Goal: Complete application form

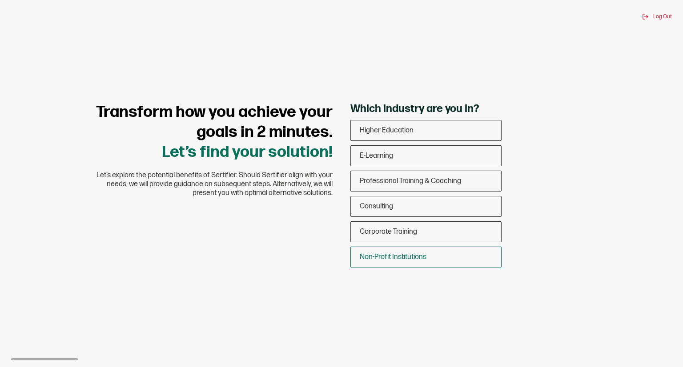
click at [423, 264] on div "Non-Profit Institutions" at bounding box center [426, 257] width 150 height 21
click at [0, 0] on input "Non-Profit Institutions" at bounding box center [0, 0] width 0 height 0
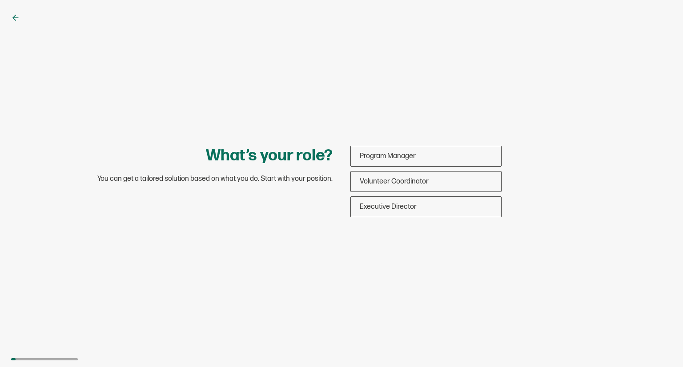
drag, startPoint x: 423, startPoint y: 264, endPoint x: 461, endPoint y: 47, distance: 220.3
click at [461, 47] on div "What’s your role? You can get a tailored solution based on what you do. Start w…" at bounding box center [341, 183] width 683 height 367
click at [477, 184] on div "Volunteer Coordinator" at bounding box center [426, 181] width 150 height 21
click at [0, 0] on input "Volunteer Coordinator" at bounding box center [0, 0] width 0 height 0
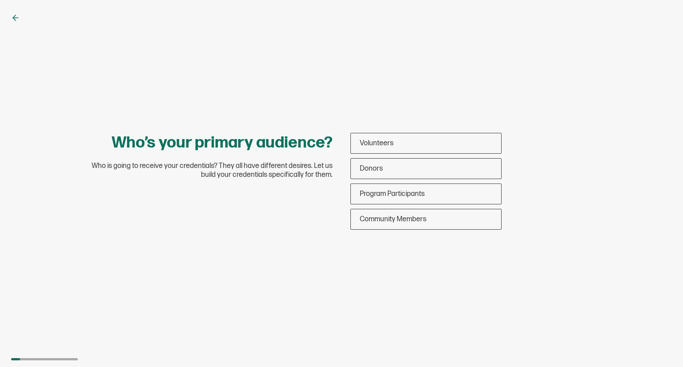
click at [477, 184] on div "Program Participants" at bounding box center [426, 194] width 150 height 21
click at [0, 0] on input "Program Participants" at bounding box center [0, 0] width 0 height 0
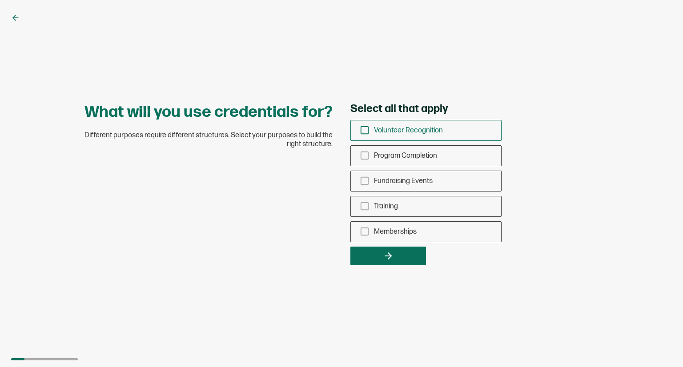
click at [362, 130] on icon "checkbox-group" at bounding box center [365, 130] width 10 height 10
click at [0, 0] on input "Volunteer Recognition" at bounding box center [0, 0] width 0 height 0
click at [365, 153] on icon "checkbox-group" at bounding box center [365, 156] width 10 height 10
click at [0, 0] on input "Program Completion" at bounding box center [0, 0] width 0 height 0
click at [364, 204] on icon "checkbox-group" at bounding box center [365, 206] width 10 height 10
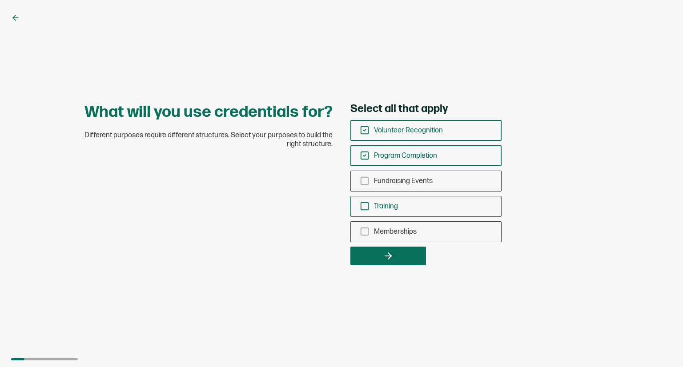
click at [0, 0] on input "Training" at bounding box center [0, 0] width 0 height 0
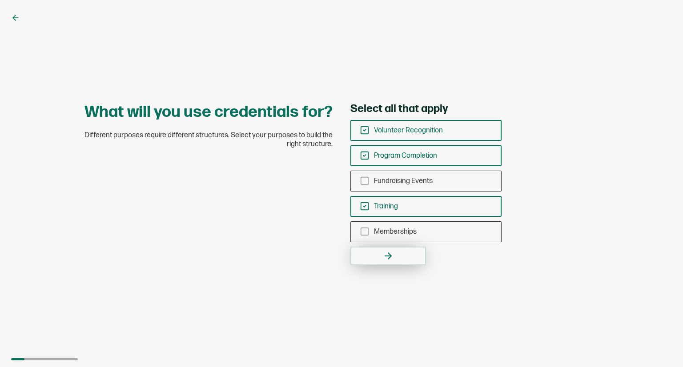
click at [382, 256] on button "button" at bounding box center [388, 256] width 76 height 19
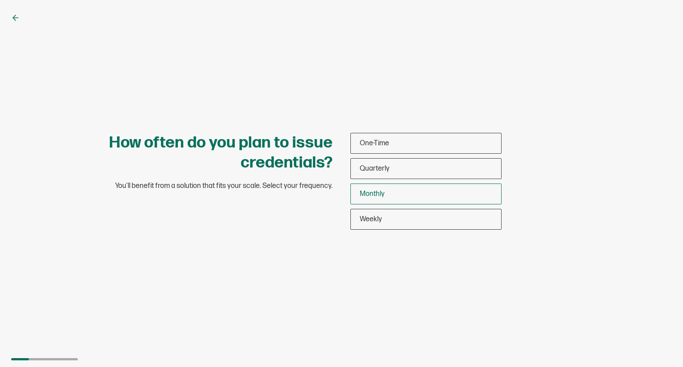
click at [386, 192] on div "Monthly" at bounding box center [426, 194] width 150 height 21
click at [0, 0] on input "Monthly" at bounding box center [0, 0] width 0 height 0
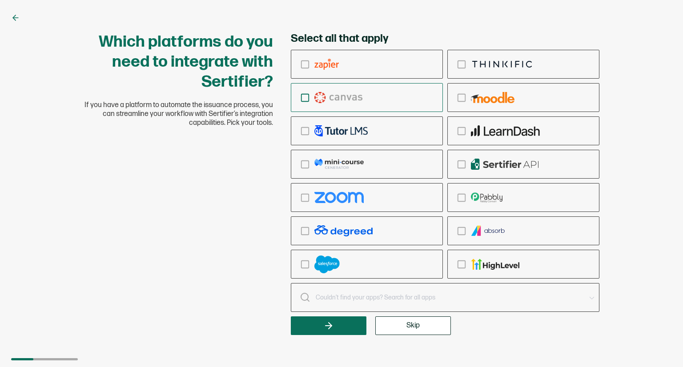
click at [340, 102] on img "checkbox-group" at bounding box center [338, 97] width 48 height 11
click at [0, 0] on input "checkbox-group" at bounding box center [0, 0] width 0 height 0
click at [411, 330] on button "Skip" at bounding box center [413, 326] width 76 height 19
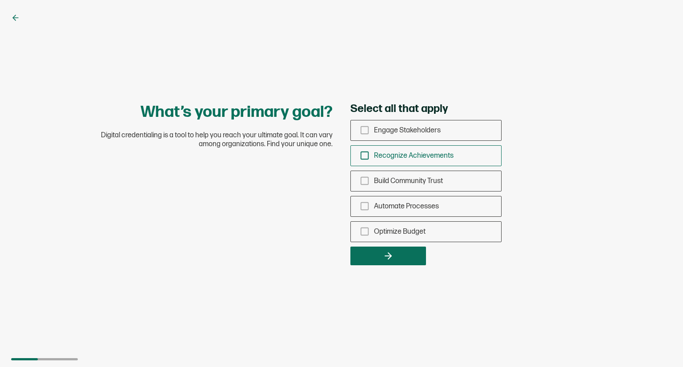
click at [364, 161] on div "Recognize Achievements" at bounding box center [426, 155] width 150 height 21
click at [0, 0] on input "Recognize Achievements" at bounding box center [0, 0] width 0 height 0
click at [363, 183] on icon "checkbox-group" at bounding box center [365, 181] width 10 height 10
click at [0, 0] on input "Build Community Trust" at bounding box center [0, 0] width 0 height 0
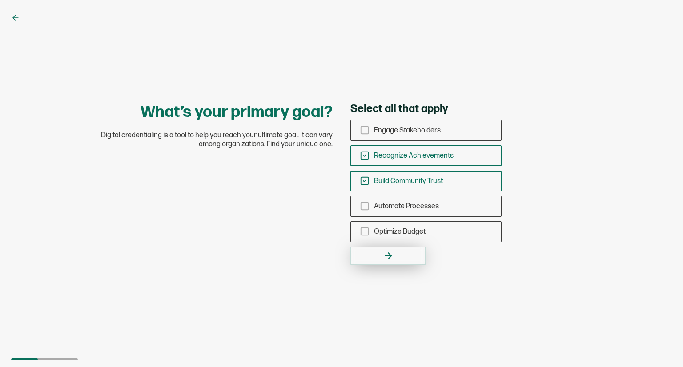
click at [385, 258] on icon "button" at bounding box center [388, 256] width 11 height 11
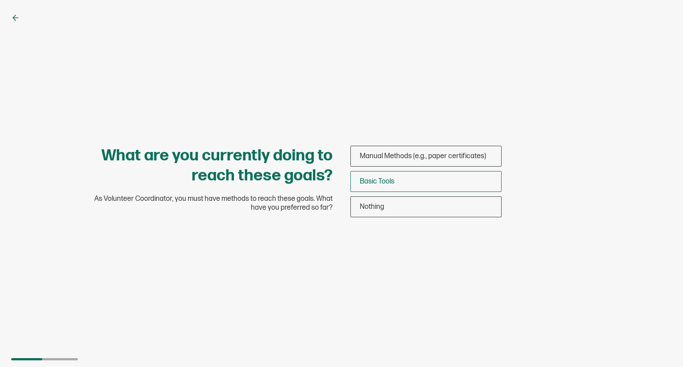
click at [372, 181] on span "Basic Tools" at bounding box center [377, 181] width 35 height 8
click at [0, 0] on input "Basic Tools" at bounding box center [0, 0] width 0 height 0
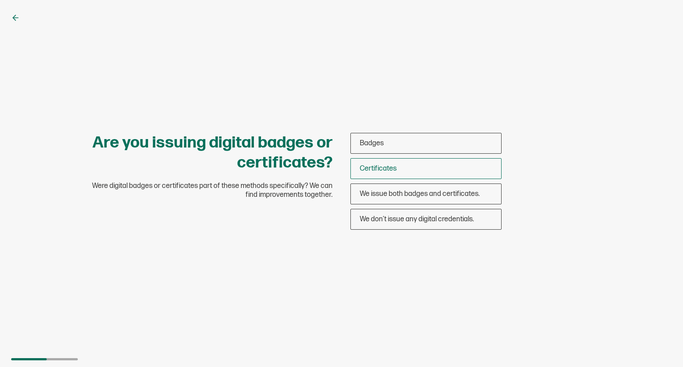
click at [382, 171] on span "Certificates" at bounding box center [378, 169] width 37 height 8
click at [0, 0] on input "Certificates" at bounding box center [0, 0] width 0 height 0
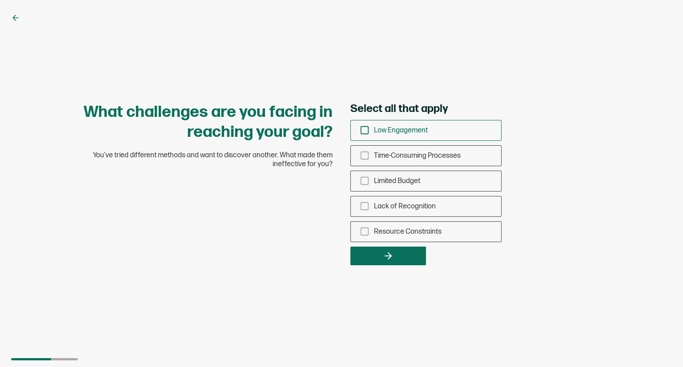
click at [361, 130] on rect "checkbox-group" at bounding box center [365, 131] width 8 height 8
click at [0, 0] on input "Low Engagement" at bounding box center [0, 0] width 0 height 0
click at [362, 180] on icon "checkbox-group" at bounding box center [365, 181] width 10 height 10
click at [0, 0] on input "Limited Budget" at bounding box center [0, 0] width 0 height 0
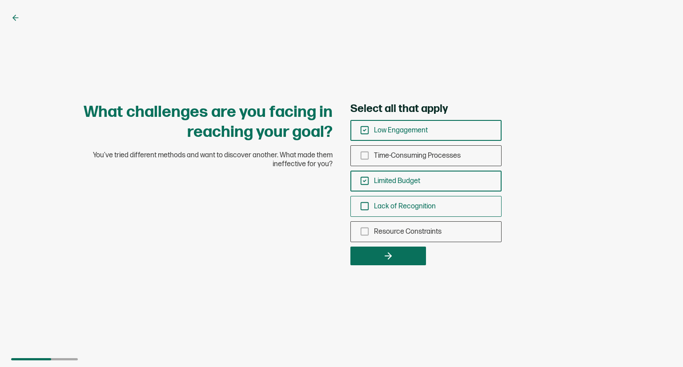
click at [361, 201] on icon "checkbox-group" at bounding box center [365, 206] width 10 height 10
click at [0, 0] on input "Lack of Recognition" at bounding box center [0, 0] width 0 height 0
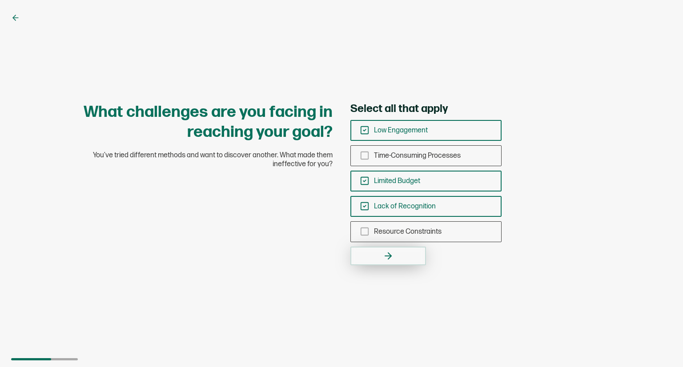
click at [376, 251] on button "button" at bounding box center [388, 256] width 76 height 19
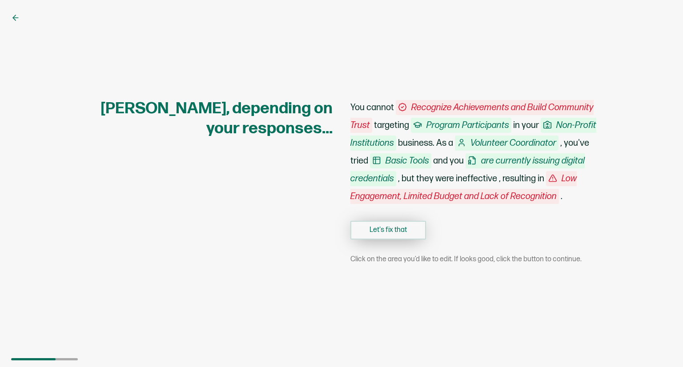
click at [407, 227] on button "Let's fix that" at bounding box center [388, 230] width 76 height 19
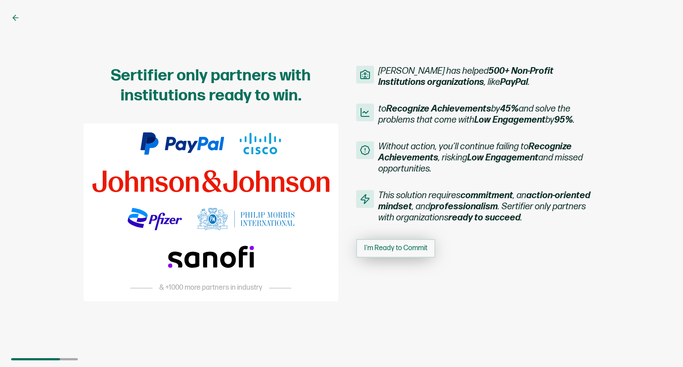
click at [411, 246] on span "I'm Ready to Commit" at bounding box center [395, 248] width 63 height 7
